Goal: Task Accomplishment & Management: Use online tool/utility

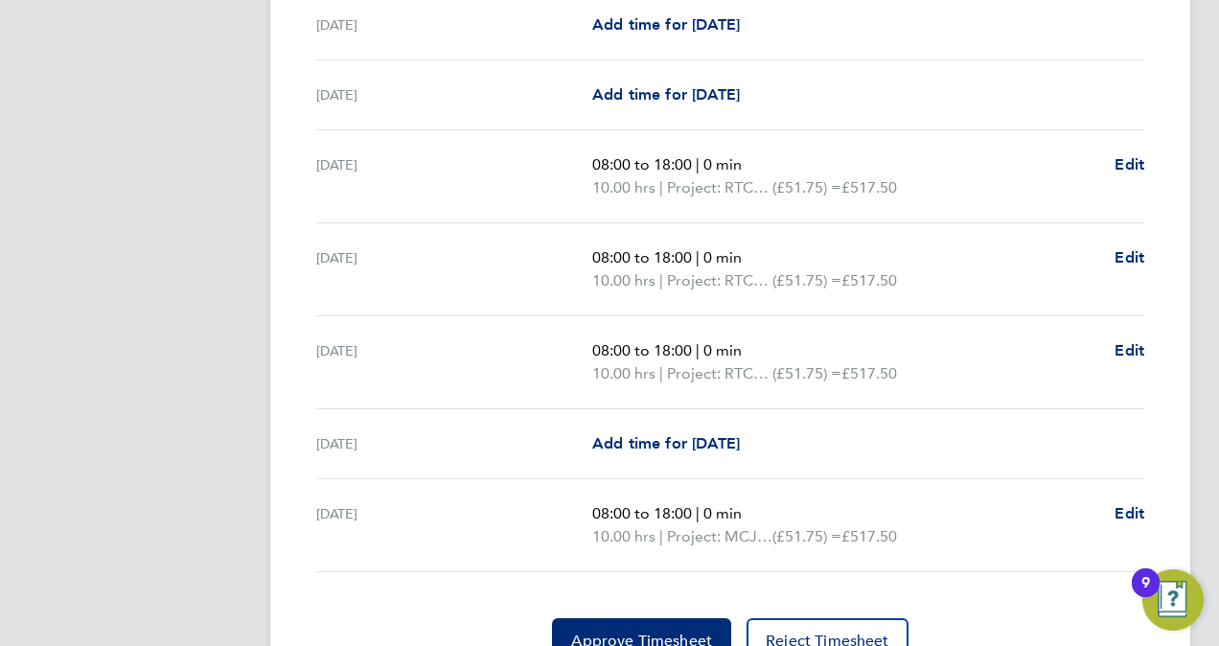
scroll to position [671, 0]
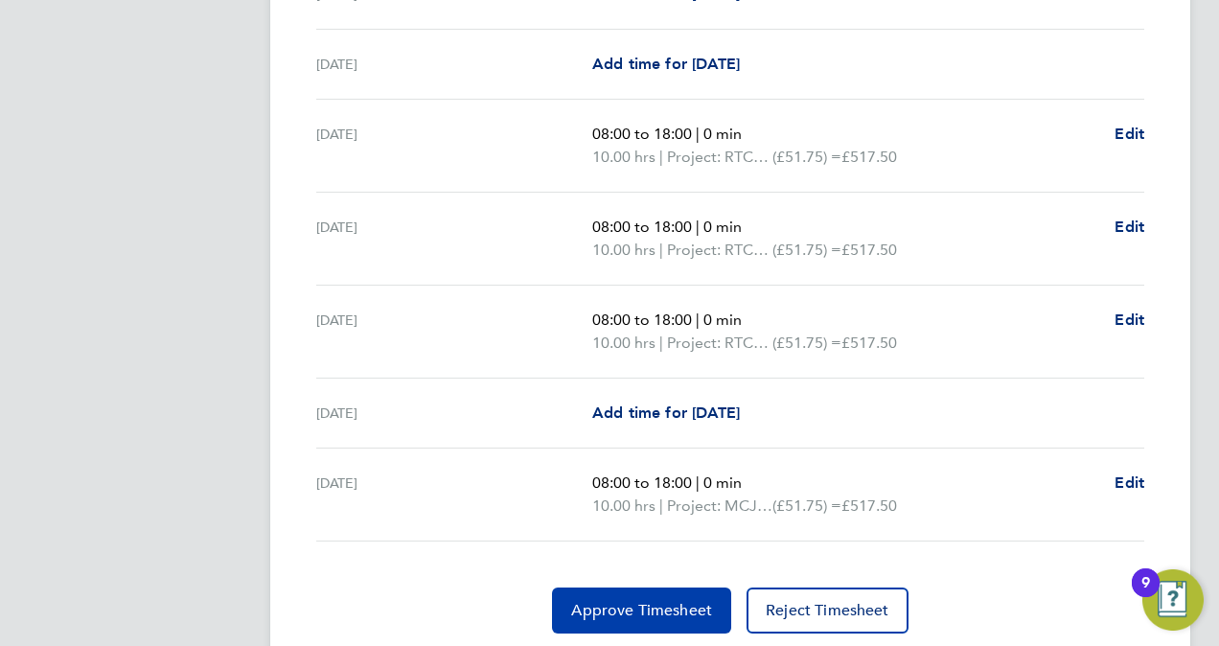
click at [621, 608] on span "Approve Timesheet" at bounding box center [641, 610] width 141 height 19
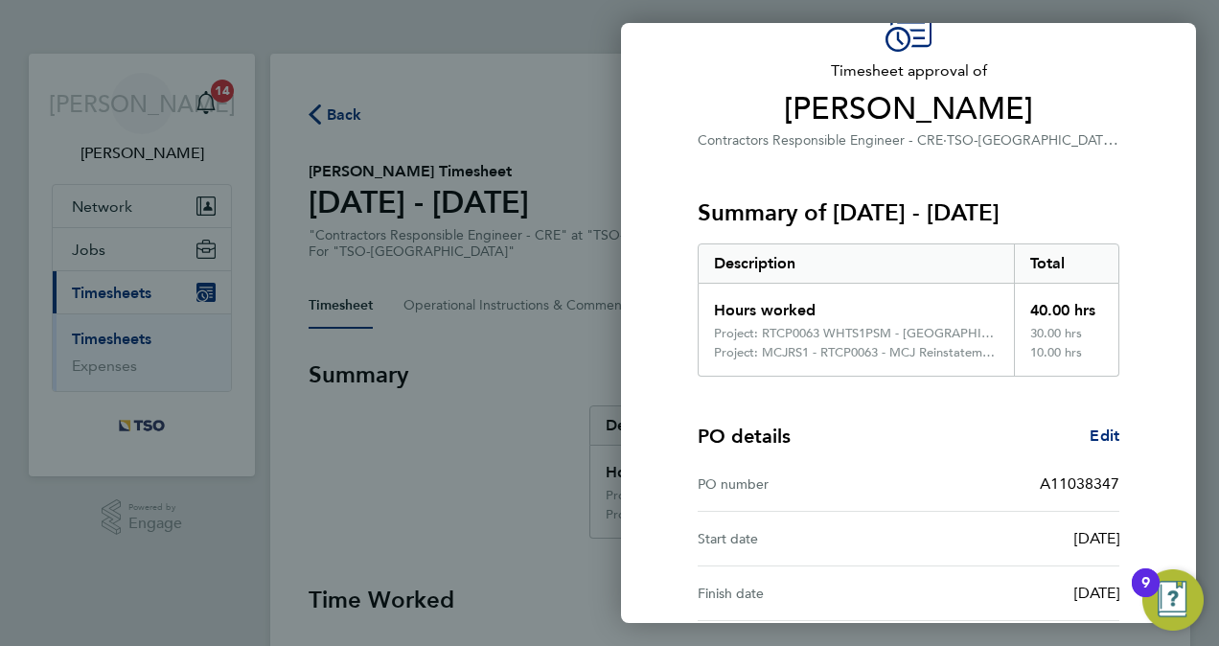
scroll to position [266, 0]
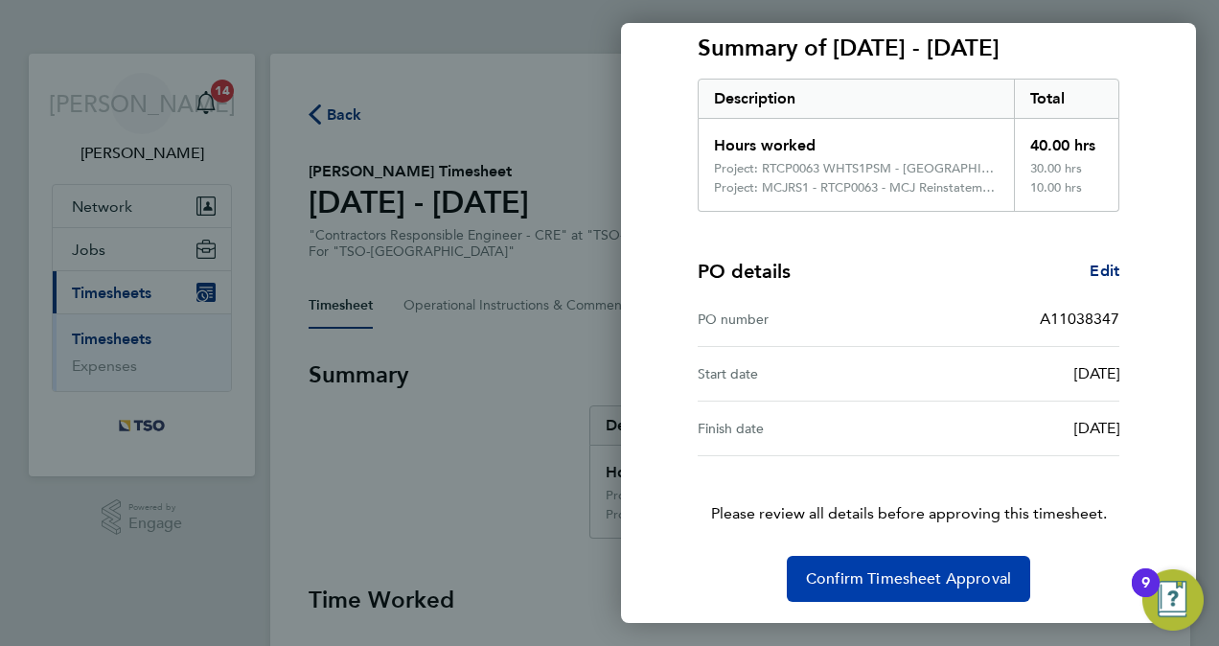
click at [889, 586] on button "Confirm Timesheet Approval" at bounding box center [908, 579] width 243 height 46
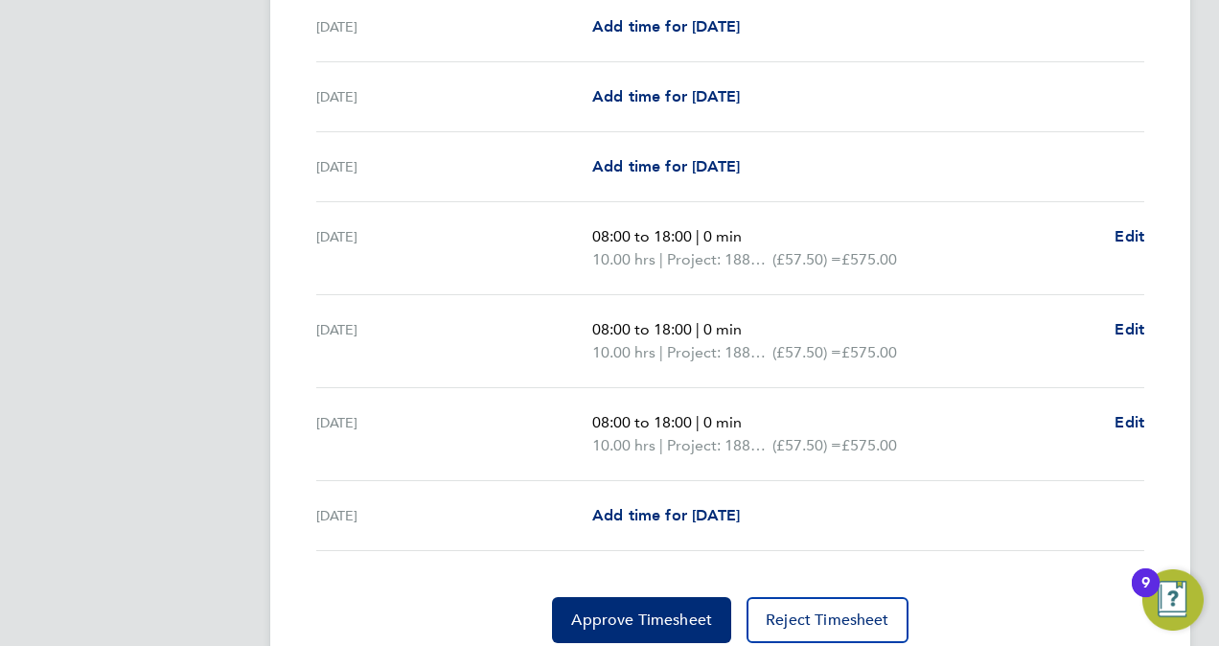
scroll to position [689, 0]
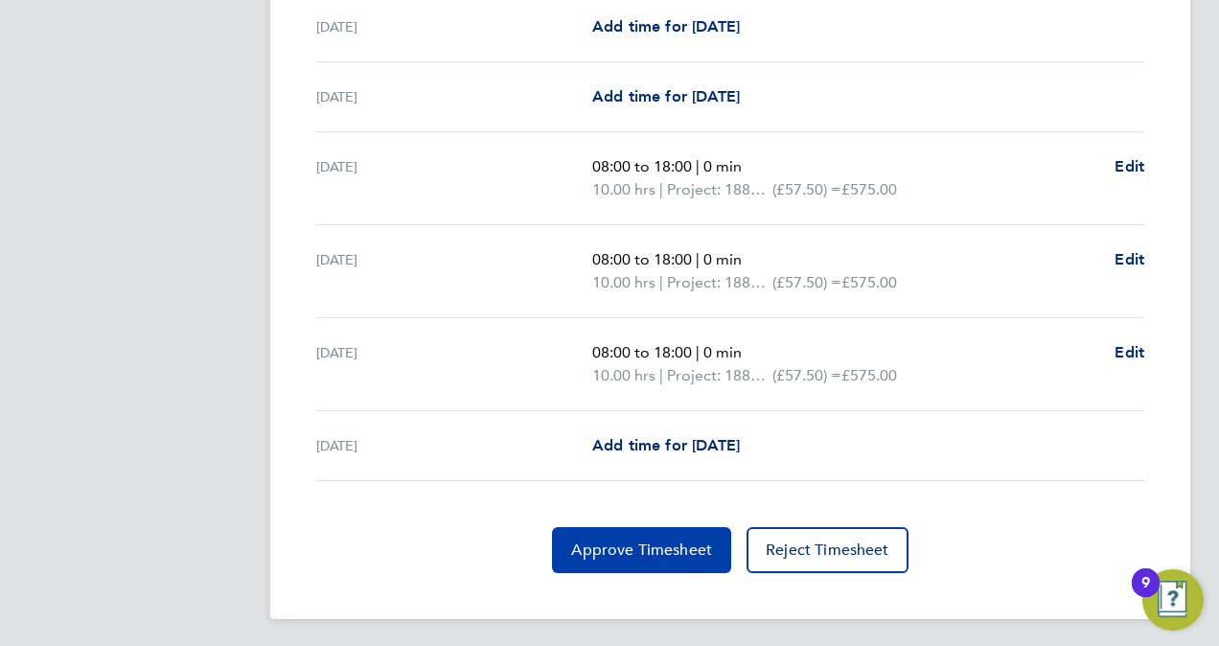
click at [636, 541] on span "Approve Timesheet" at bounding box center [641, 550] width 141 height 19
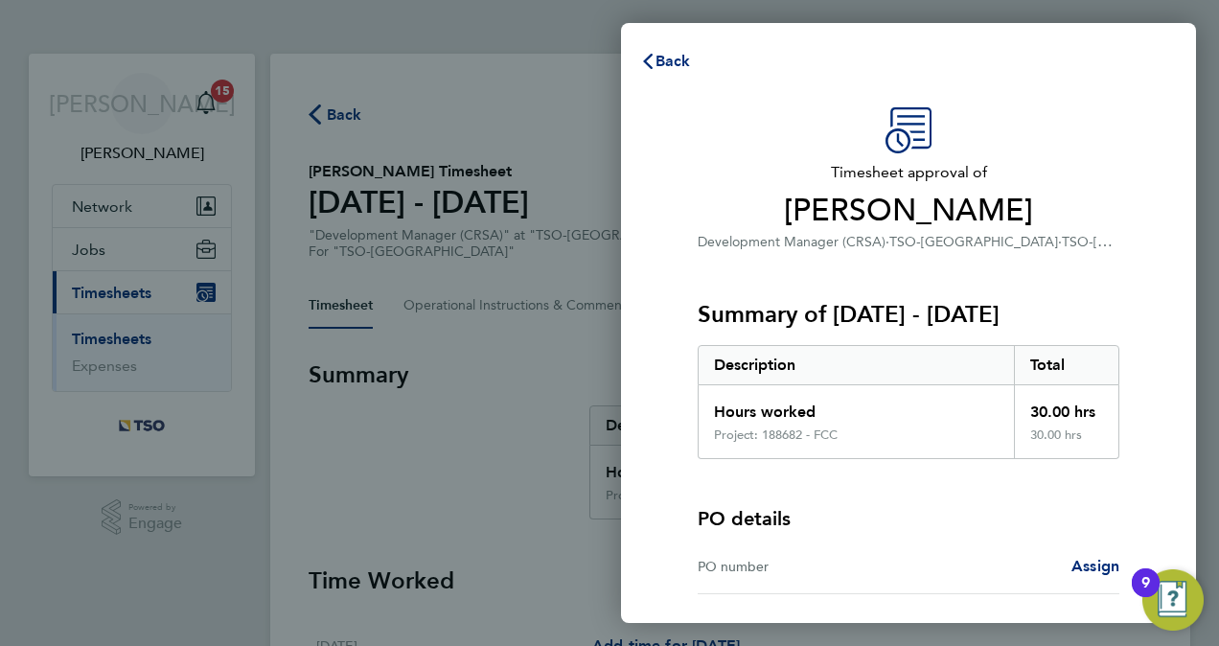
scroll to position [138, 0]
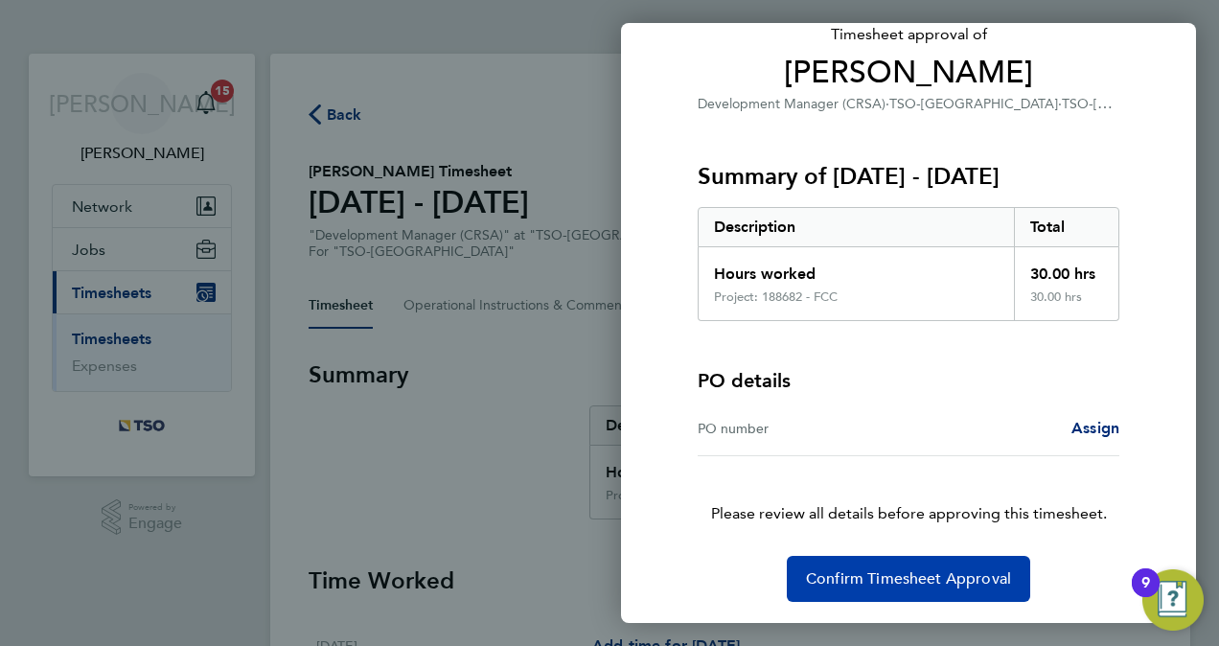
click at [866, 576] on span "Confirm Timesheet Approval" at bounding box center [908, 578] width 205 height 19
